Goal: Navigation & Orientation: Go to known website

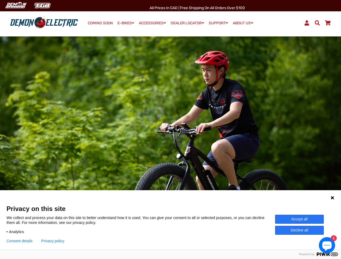
click at [170, 145] on div at bounding box center [170, 147] width 311 height 33
click at [16, 5] on img at bounding box center [16, 5] width 26 height 9
click at [42, 5] on img at bounding box center [42, 5] width 22 height 9
click at [170, 145] on div at bounding box center [170, 147] width 311 height 33
click at [333, 198] on icon at bounding box center [332, 197] width 3 height 3
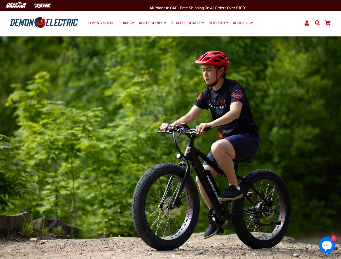
click at [300, 219] on div at bounding box center [170, 147] width 341 height 232
click at [300, 230] on div at bounding box center [170, 147] width 341 height 232
click at [19, 241] on div at bounding box center [170, 147] width 341 height 232
